Goal: Task Accomplishment & Management: Use online tool/utility

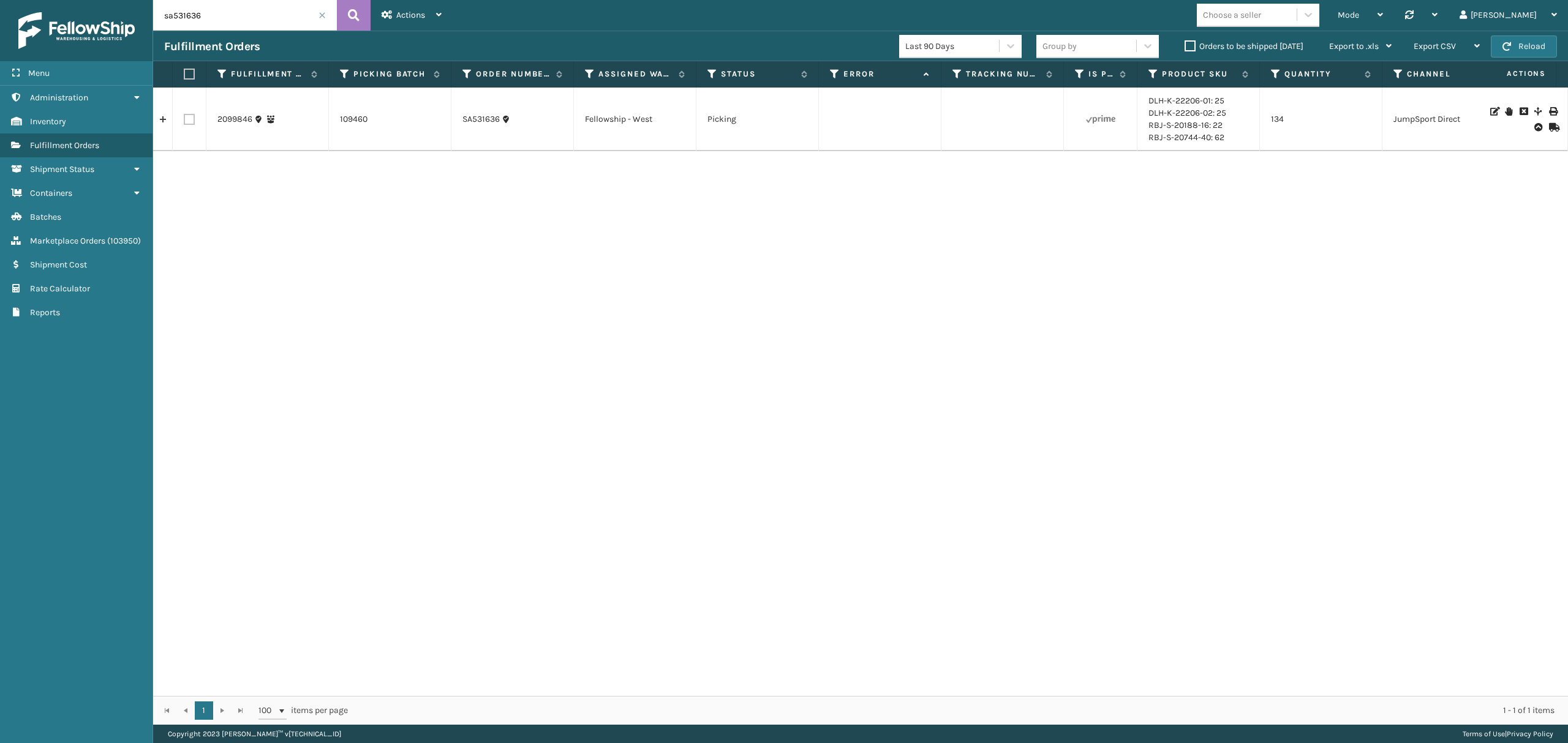
click at [324, 10] on input "sa531636" at bounding box center [245, 15] width 183 height 30
click at [319, 12] on span at bounding box center [322, 15] width 7 height 7
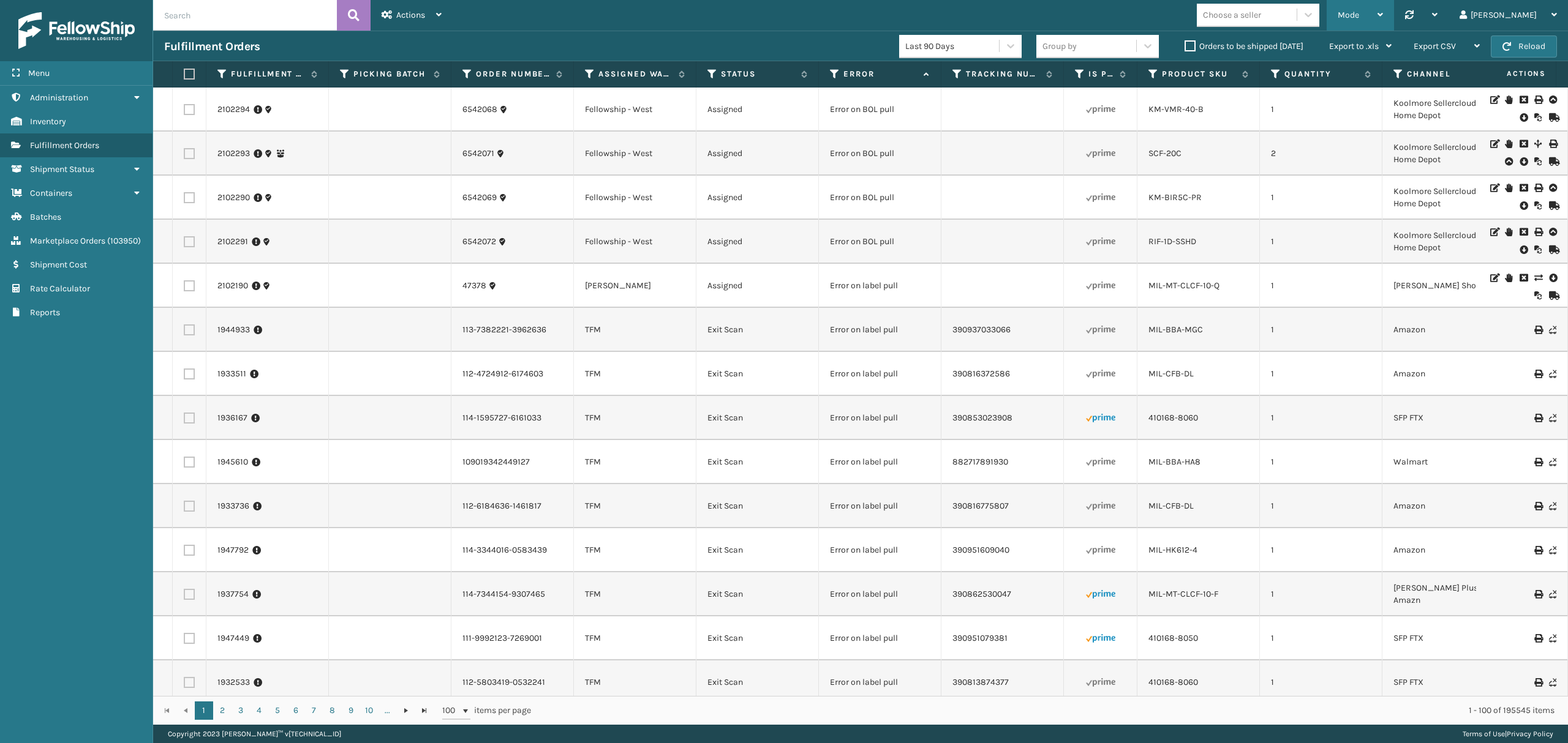
drag, startPoint x: 1486, startPoint y: 282, endPoint x: 1434, endPoint y: 15, distance: 272.0
click at [1394, 15] on div "Mode Regular Mode Picking Mode Labeling Mode Palletizing Mode Exit Scan Mode" at bounding box center [1361, 15] width 68 height 30
click at [1327, 157] on li "Palletizing Mode" at bounding box center [1312, 147] width 164 height 33
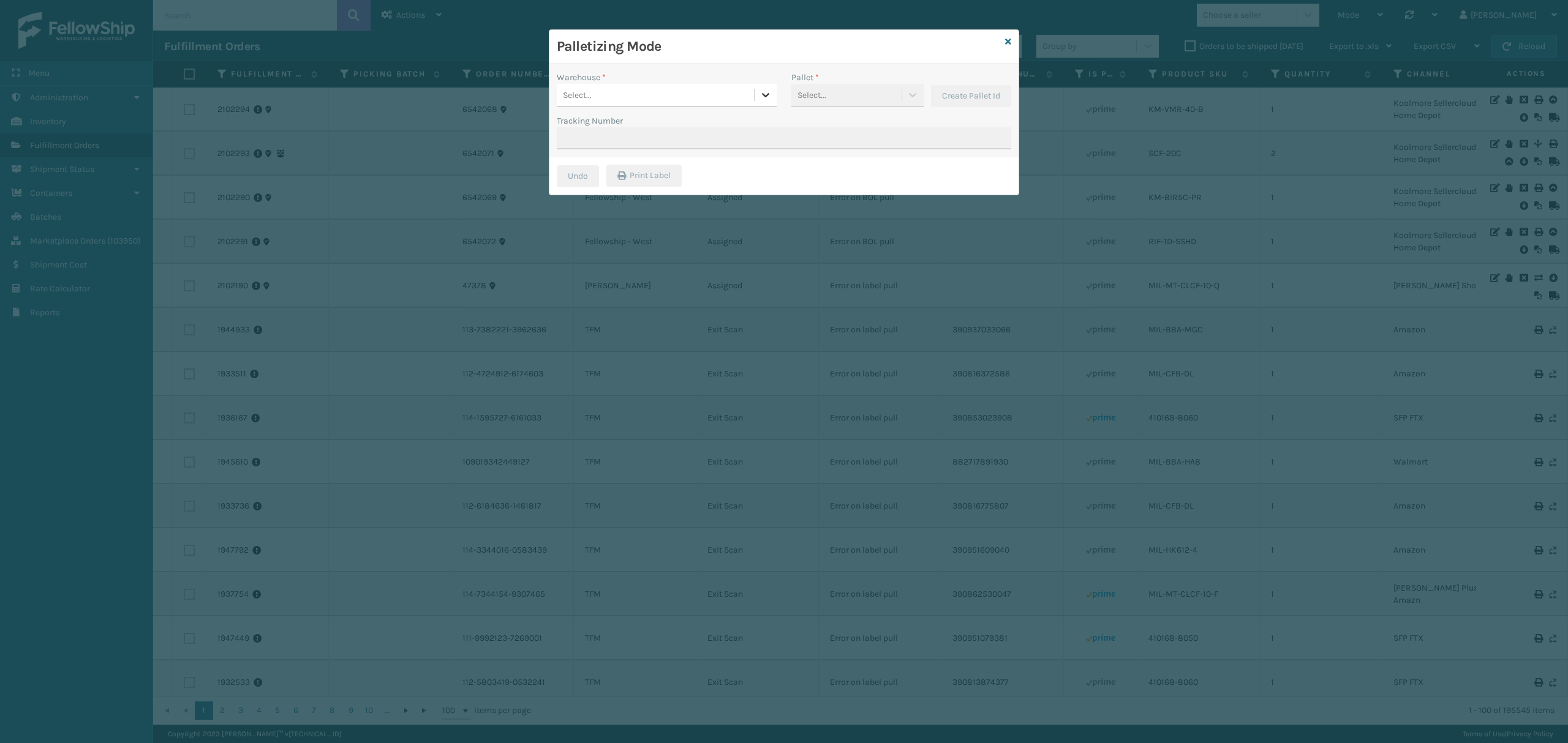
click at [760, 93] on icon at bounding box center [766, 95] width 12 height 12
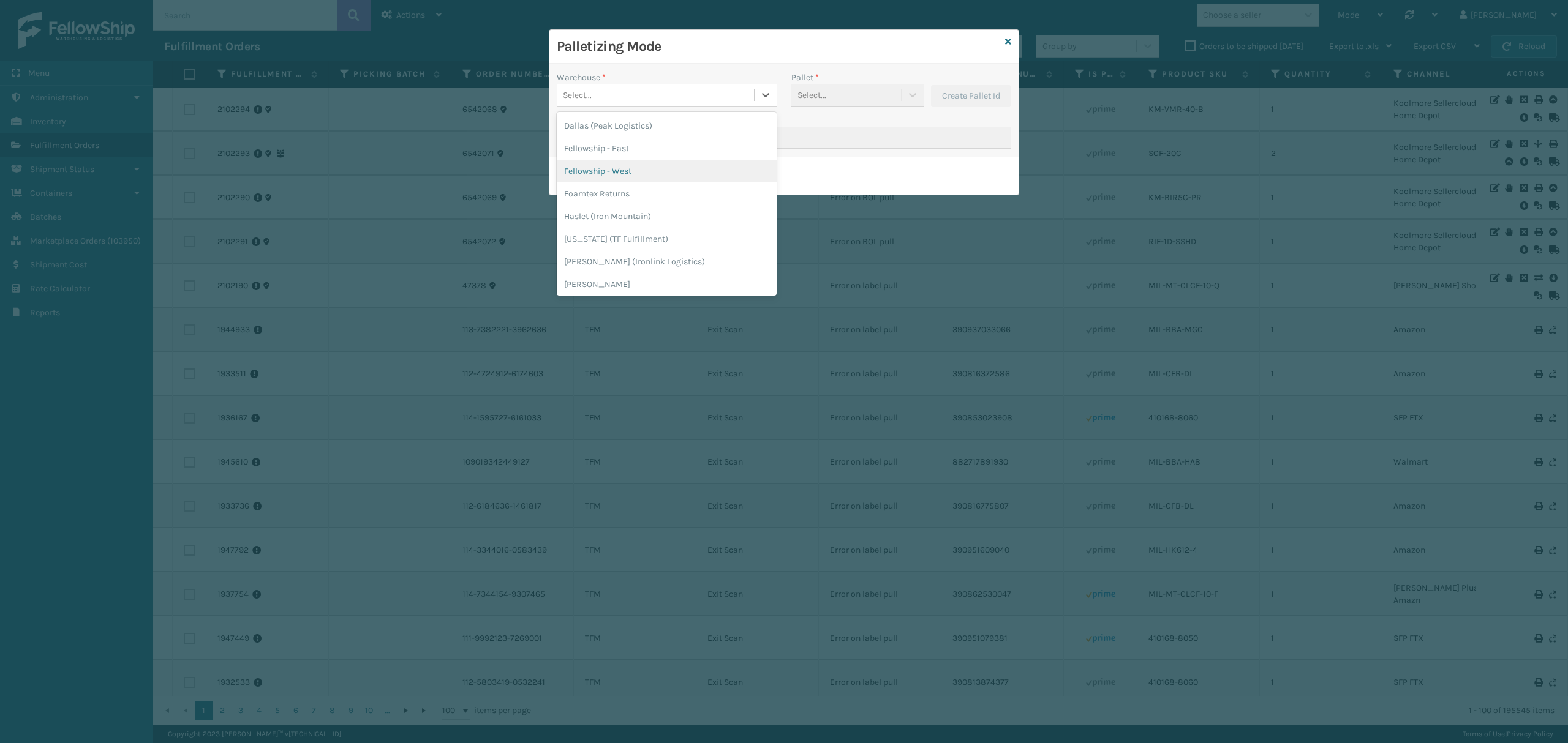
drag, startPoint x: 667, startPoint y: 178, endPoint x: 719, endPoint y: 153, distance: 57.7
click at [667, 177] on div "Fellowship - West" at bounding box center [666, 171] width 220 height 22
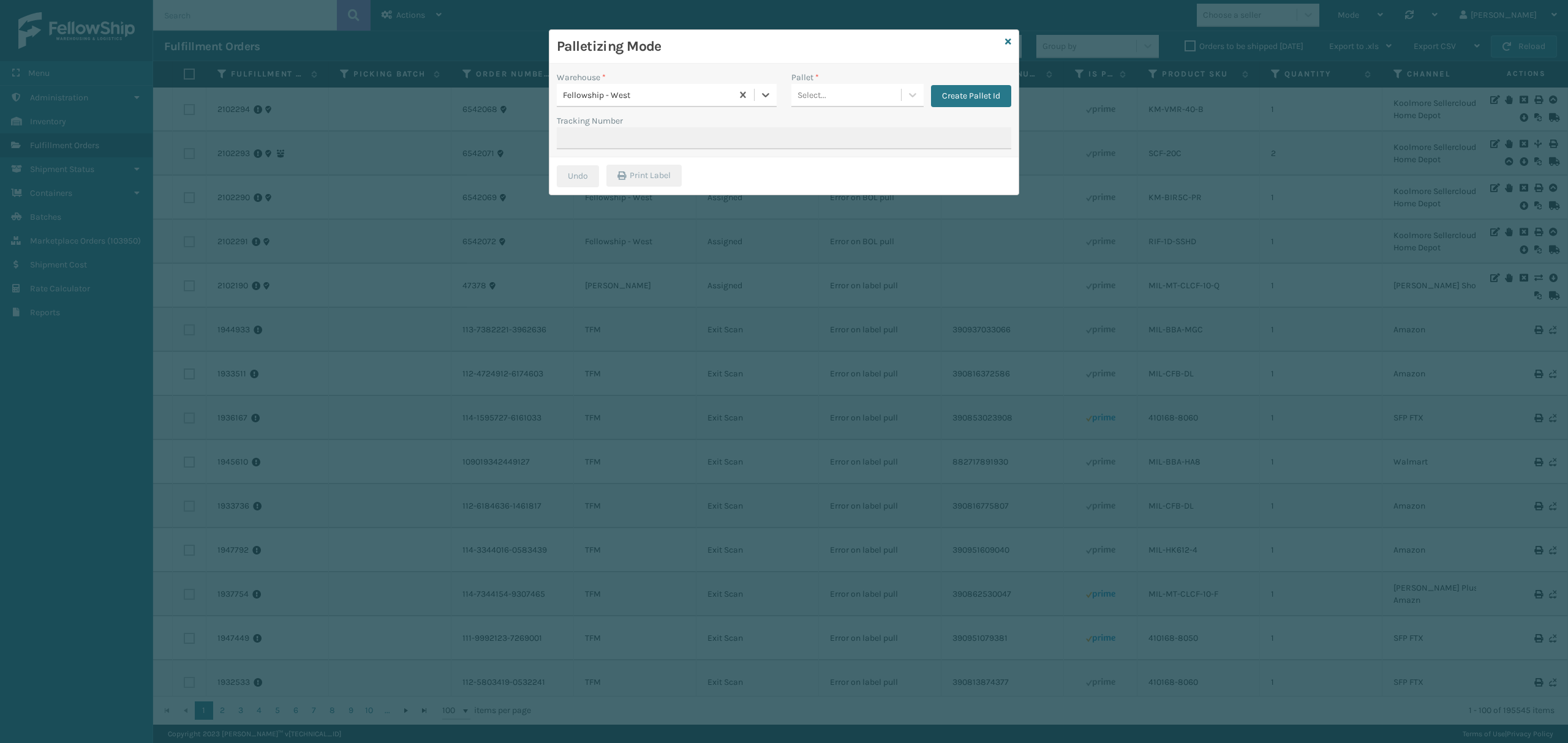
click at [869, 101] on div "Select..." at bounding box center [846, 95] width 110 height 20
click at [853, 128] on div "FDXE-IXTF29JXQN" at bounding box center [857, 129] width 133 height 28
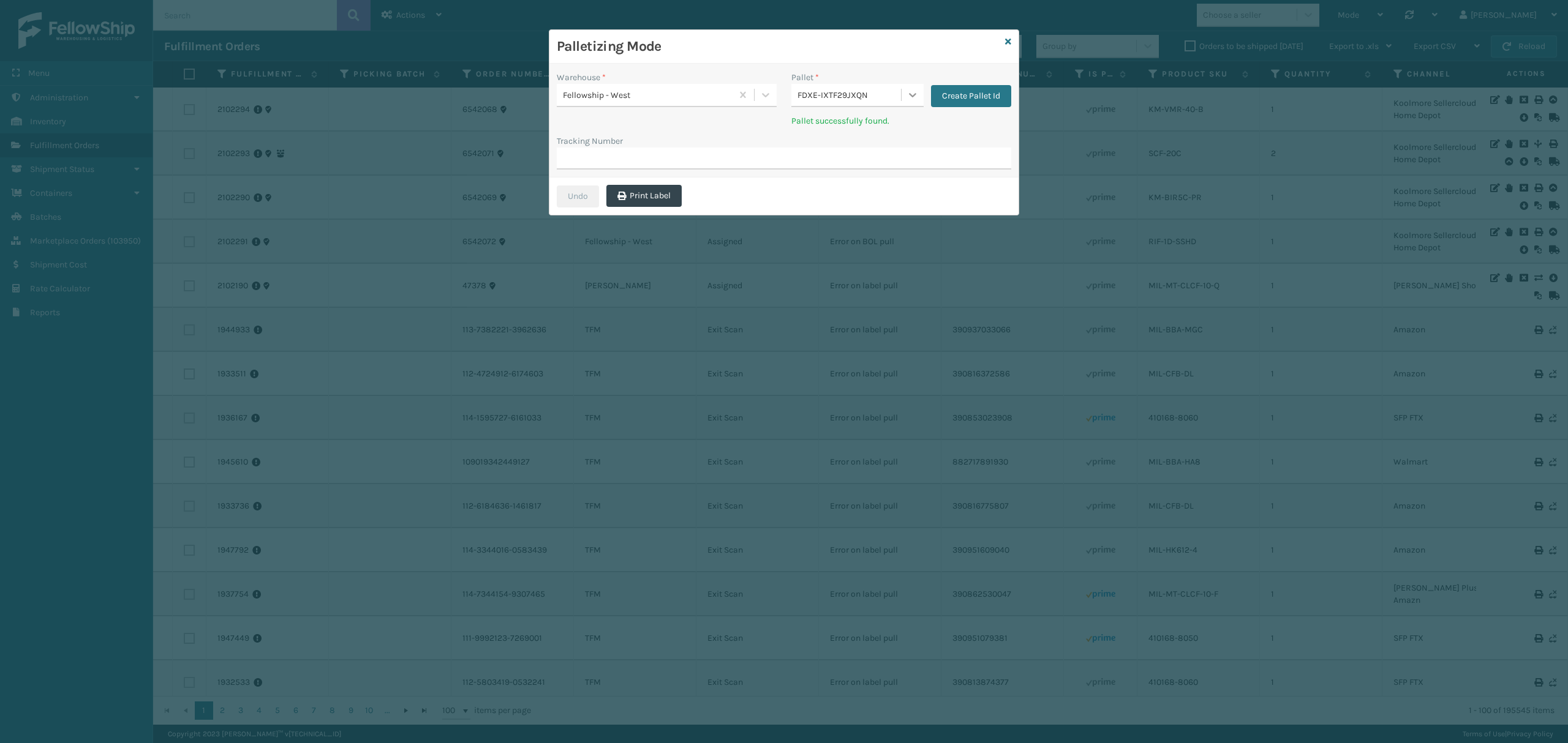
click at [908, 97] on icon at bounding box center [913, 95] width 12 height 12
click at [903, 130] on span "button" at bounding box center [906, 129] width 7 height 9
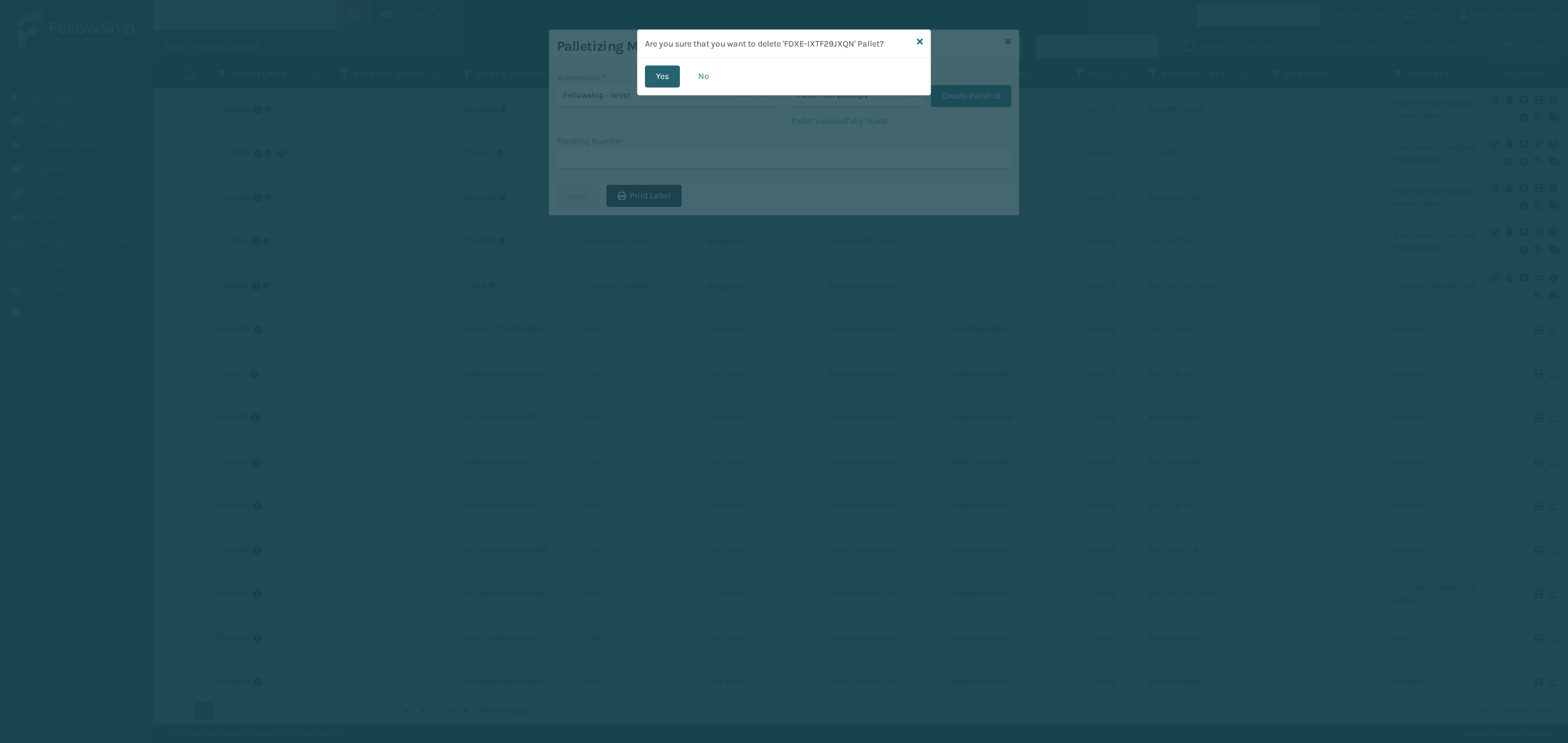
click at [649, 79] on button "Yes" at bounding box center [662, 77] width 35 height 22
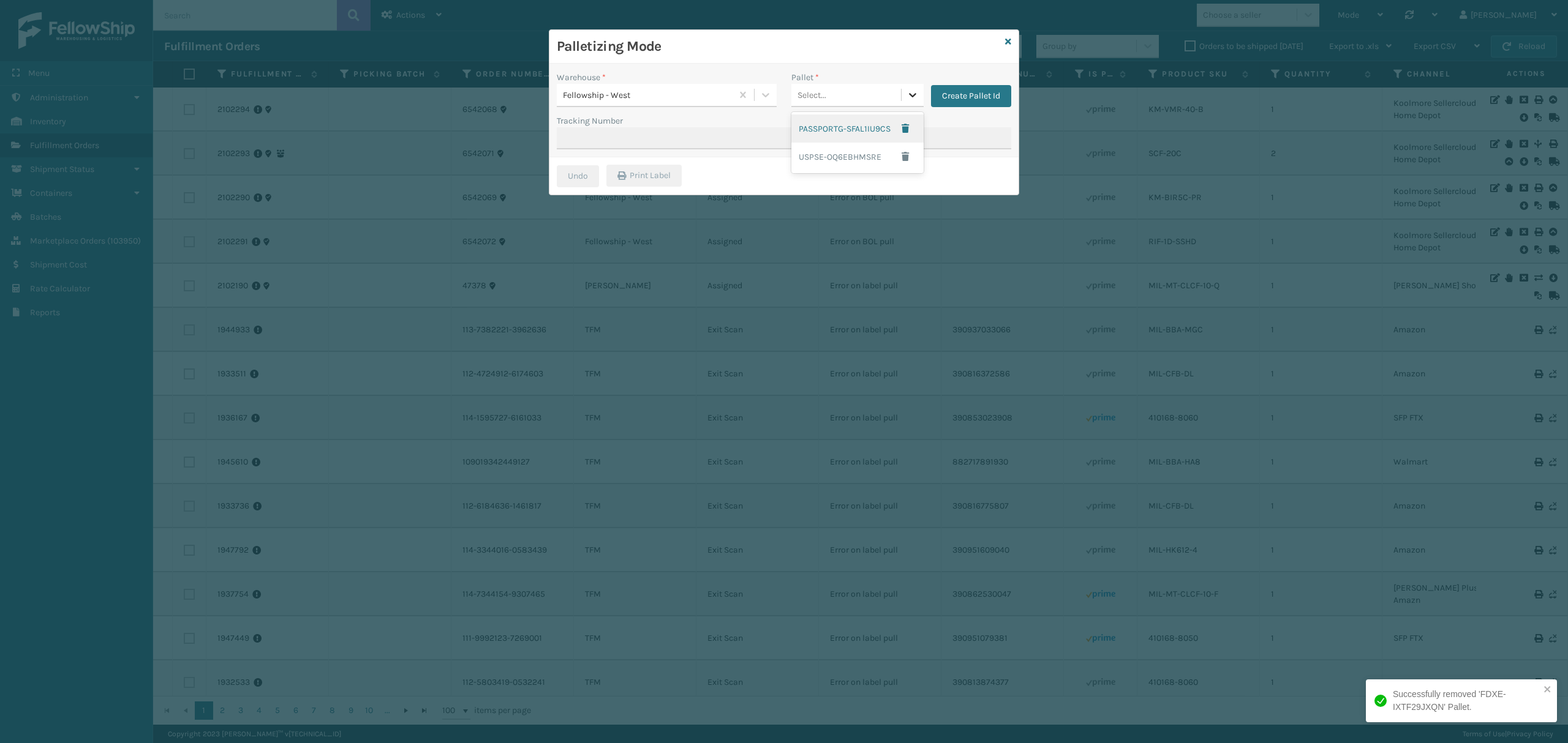
click at [910, 99] on icon at bounding box center [913, 95] width 12 height 12
click at [898, 154] on button "button" at bounding box center [906, 157] width 22 height 19
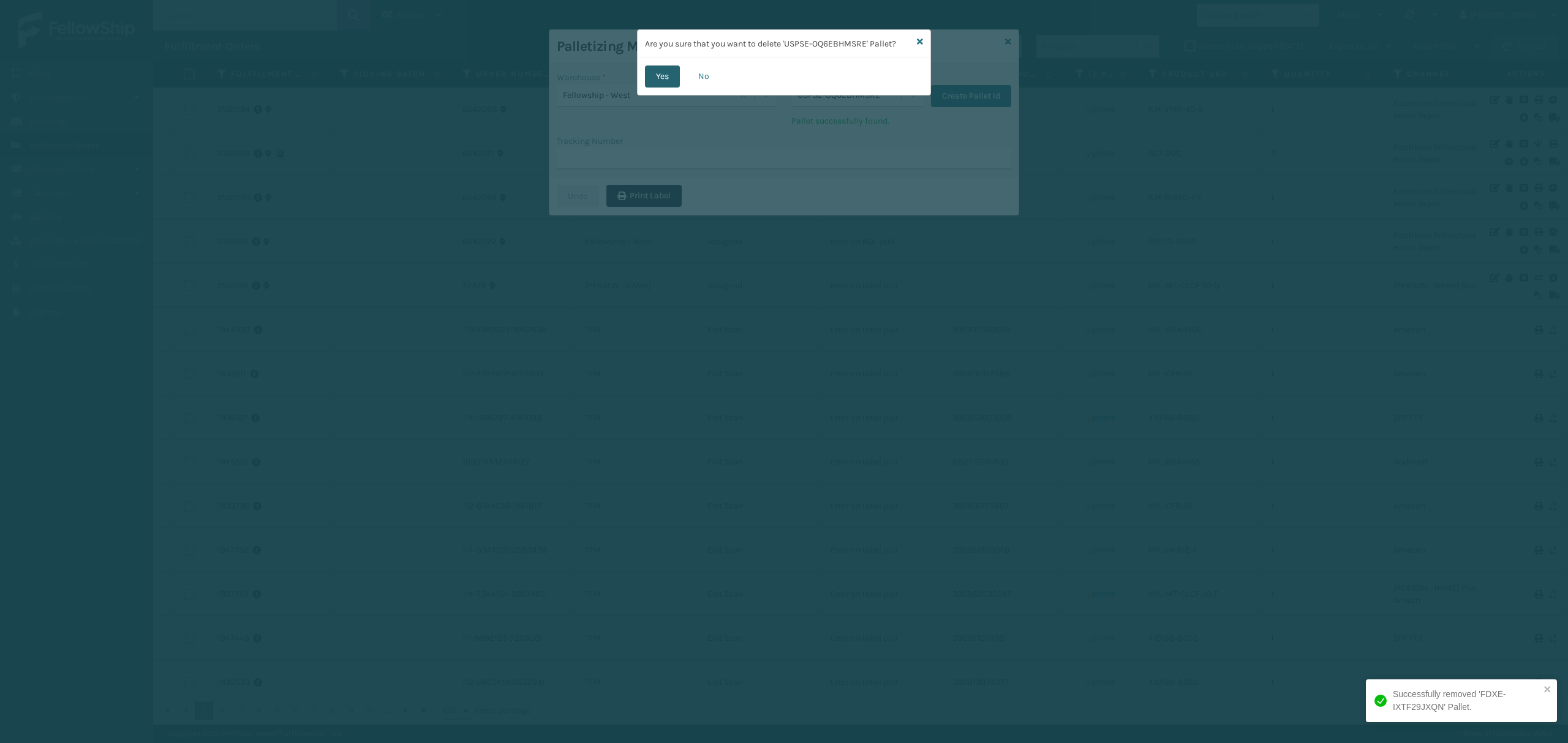
click at [660, 79] on button "Yes" at bounding box center [662, 77] width 35 height 22
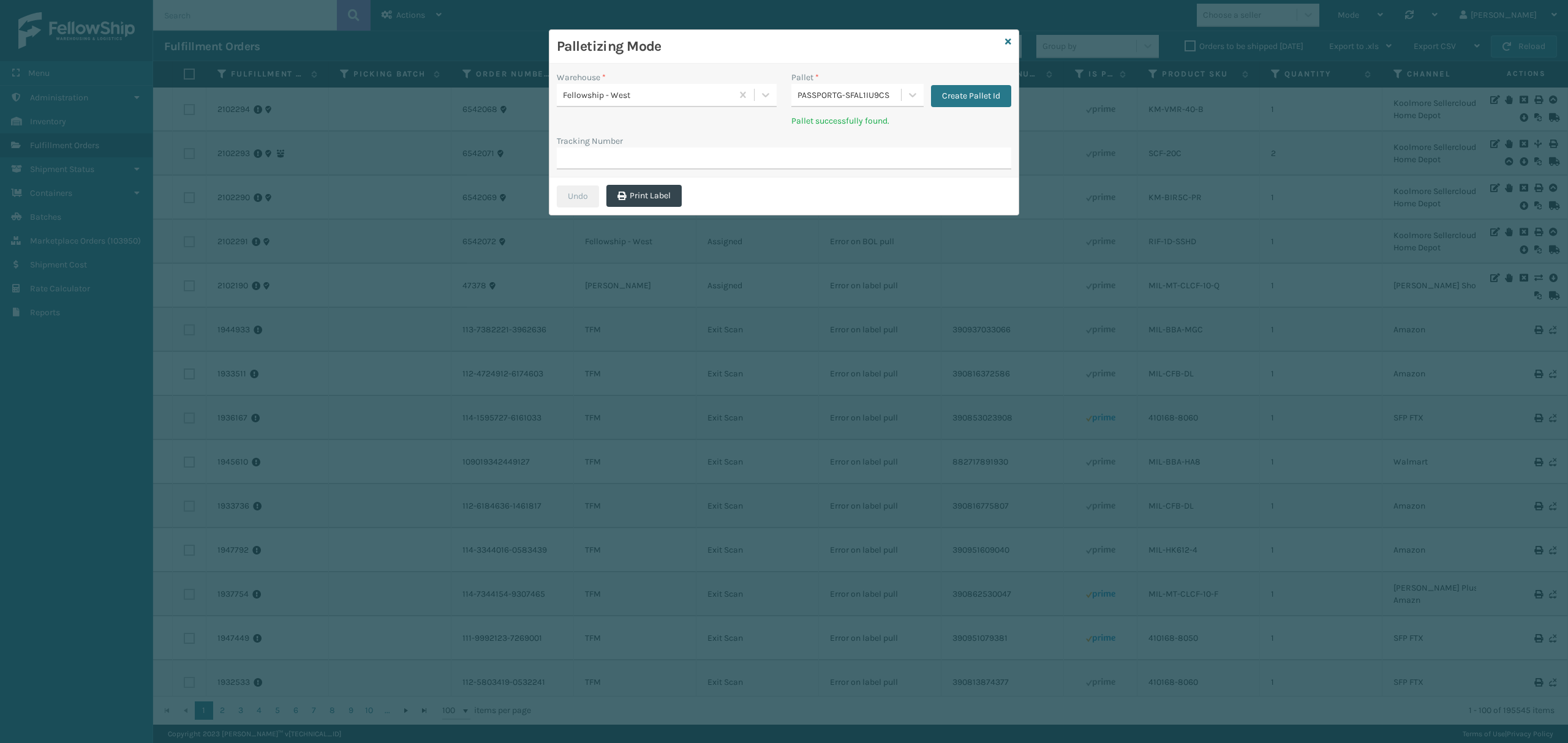
drag, startPoint x: 1009, startPoint y: 36, endPoint x: 991, endPoint y: 57, distance: 27.7
click at [1009, 32] on div "Palletizing Mode Warehouse * Fellowship - [GEOGRAPHIC_DATA] * PASSPORTG-SFAL1IU…" at bounding box center [784, 122] width 470 height 186
click at [1013, 46] on div "Palletizing Mode" at bounding box center [784, 47] width 469 height 34
click at [1009, 42] on icon at bounding box center [1008, 42] width 6 height 9
